Goal: Check status: Check status

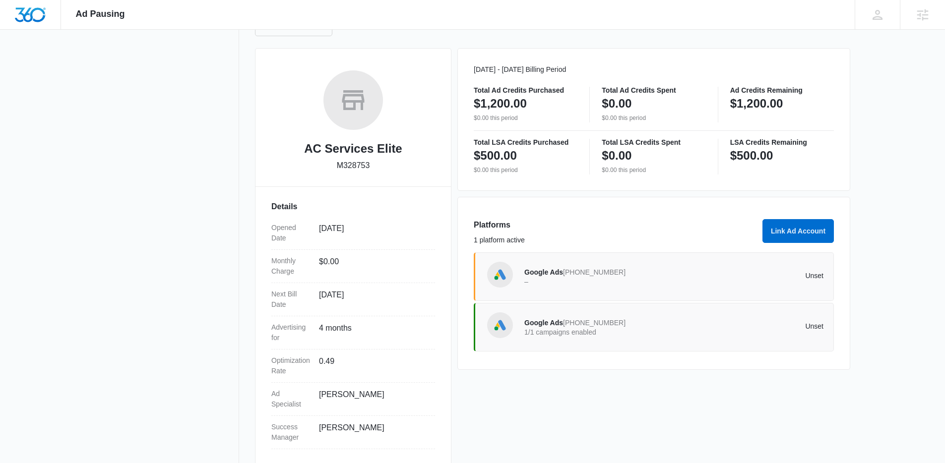
scroll to position [134, 0]
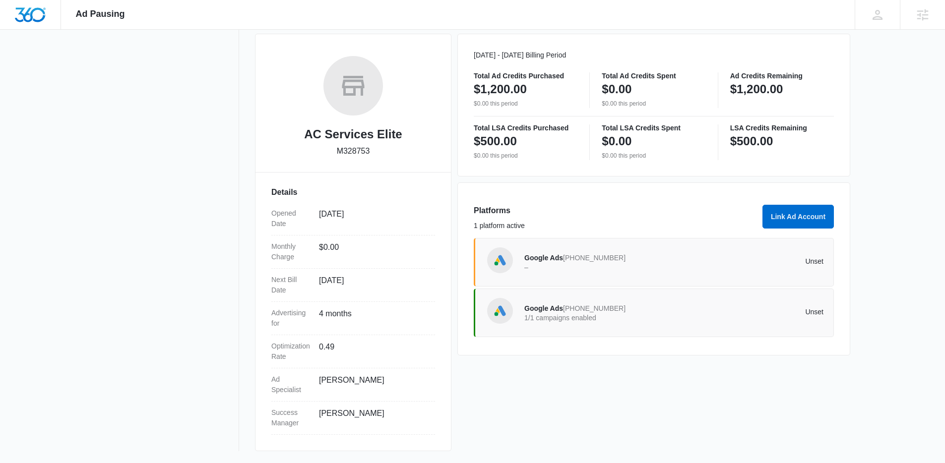
click at [574, 314] on p "1/1 campaigns enabled" at bounding box center [599, 317] width 150 height 7
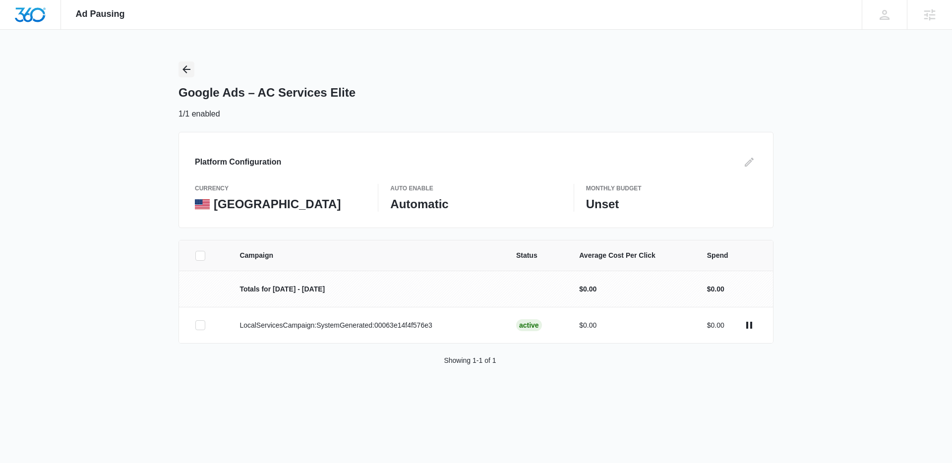
click at [185, 71] on icon "Back" at bounding box center [187, 69] width 8 height 8
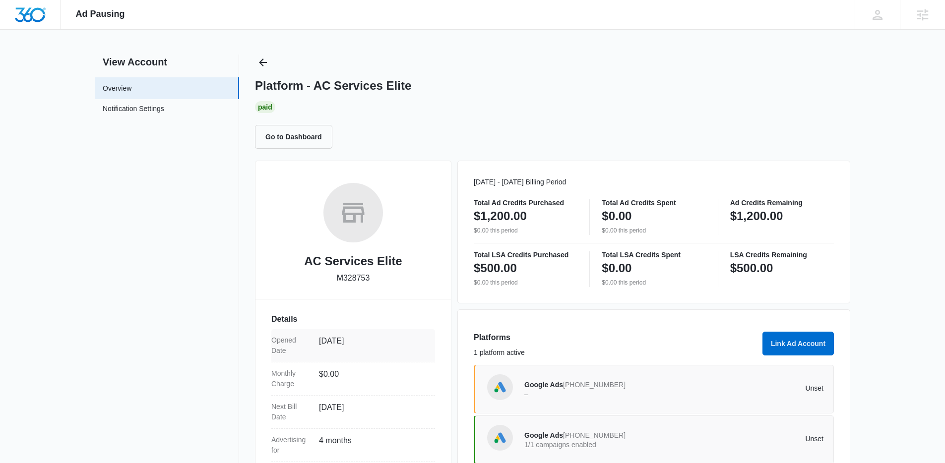
scroll to position [17, 0]
